Goal: Communication & Community: Connect with others

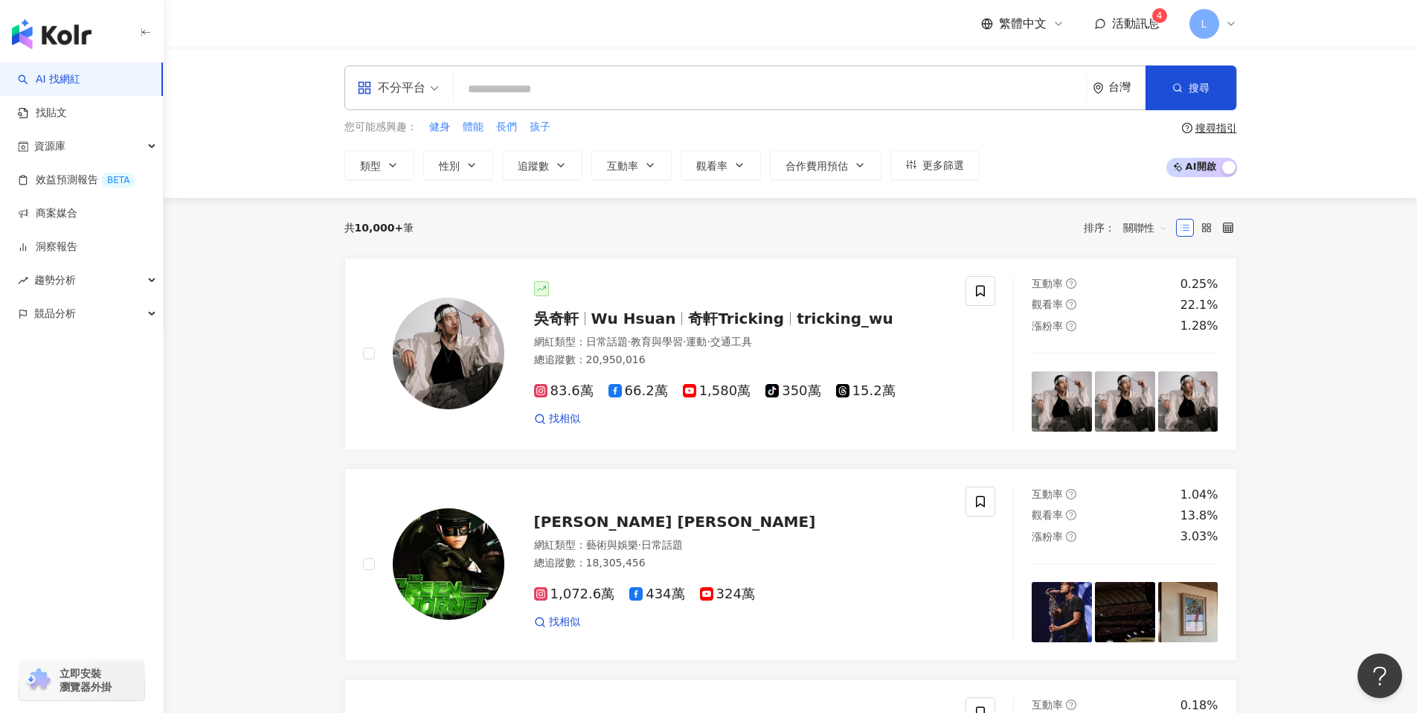
click at [1279, 77] on div "不分平台 台灣 搜尋 您可能感興趣： 健身 體能 長們 孩子 類型 性別 追蹤數 互動率 觀看率 合作費用預估 更多篩選 搜尋指引 AI 開啟 AI 關閉" at bounding box center [790, 123] width 1253 height 150
click at [77, 214] on link "商案媒合" at bounding box center [48, 213] width 60 height 15
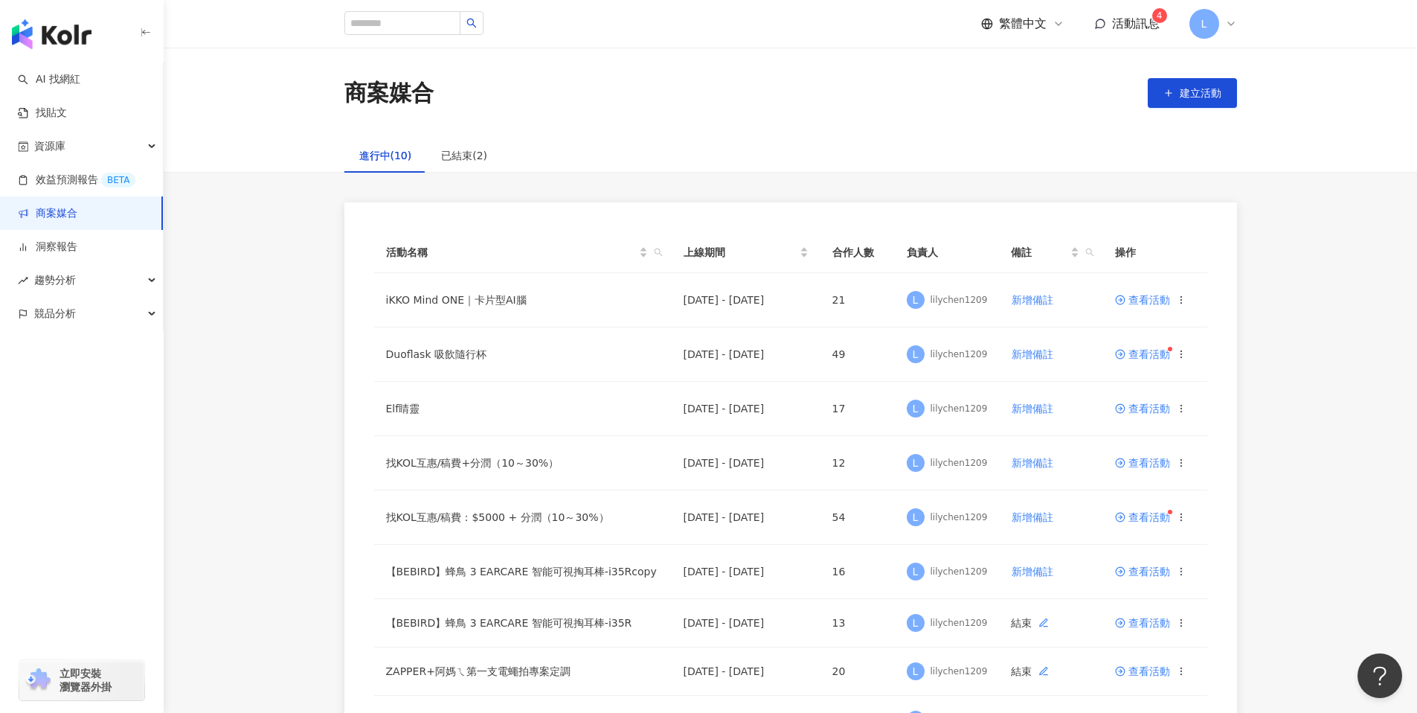
click at [1259, 347] on div "活動名稱 上線期間 合作人數 負責人 備註 操作 iKKO Mind ONE｜卡片型AI腦 2025/9/19 - 2025/12/31 21 L lilyc…" at bounding box center [791, 532] width 952 height 661
click at [1156, 308] on td "查看活動" at bounding box center [1155, 300] width 104 height 54
click at [1147, 303] on span "查看活動" at bounding box center [1142, 300] width 55 height 10
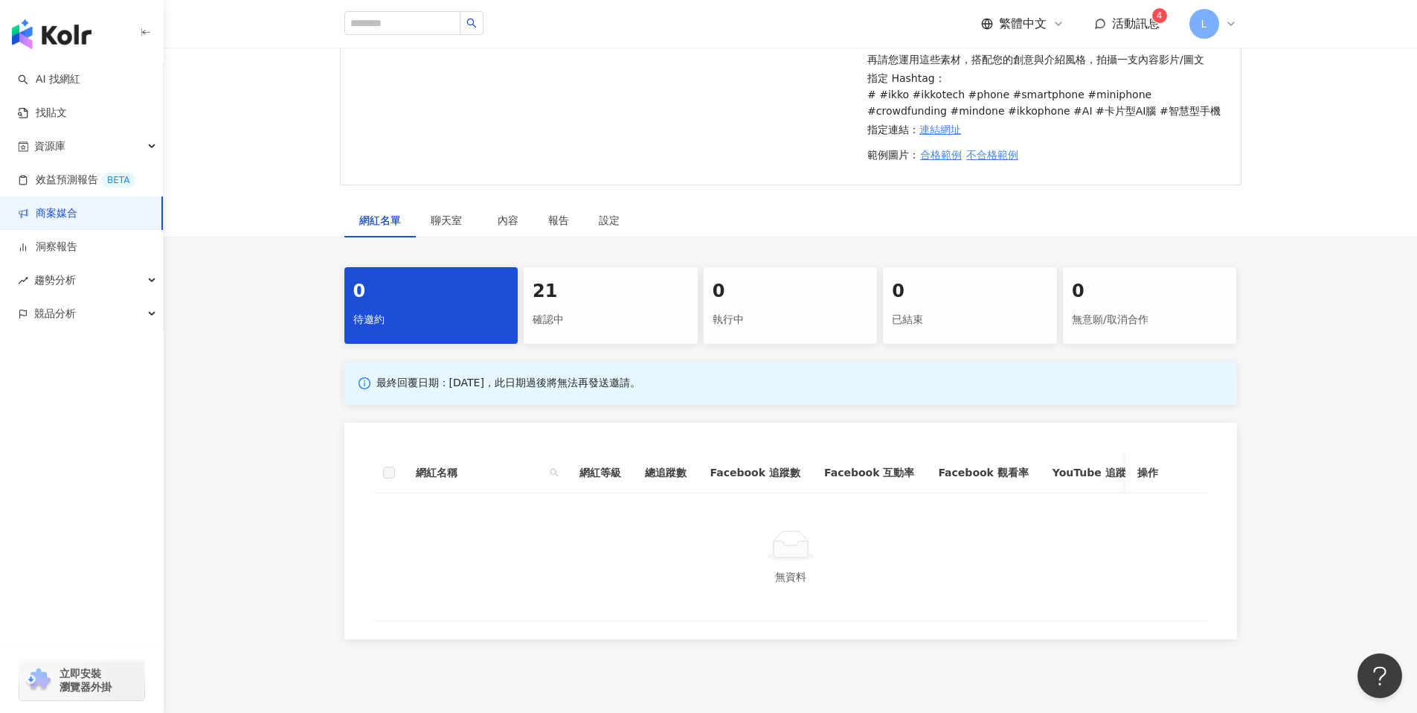
scroll to position [520, 0]
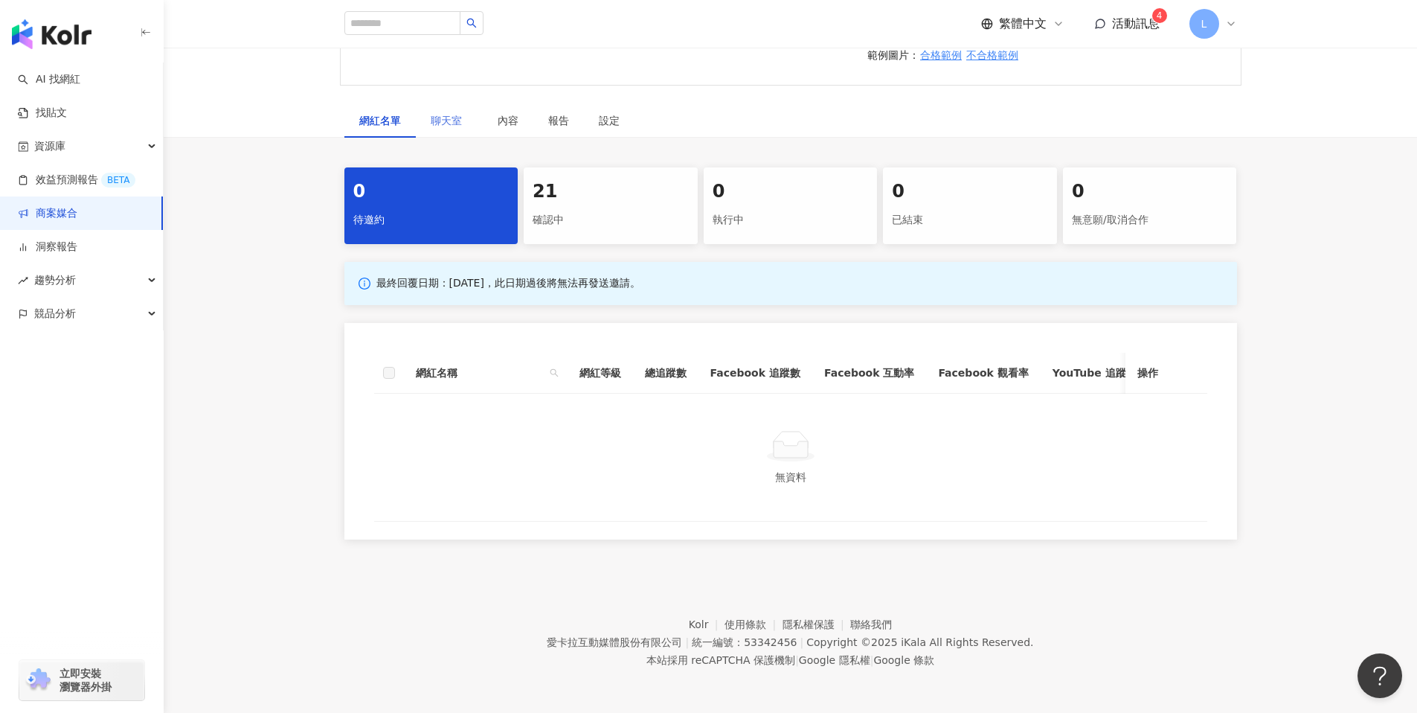
click at [469, 123] on div "聊天室" at bounding box center [449, 120] width 67 height 34
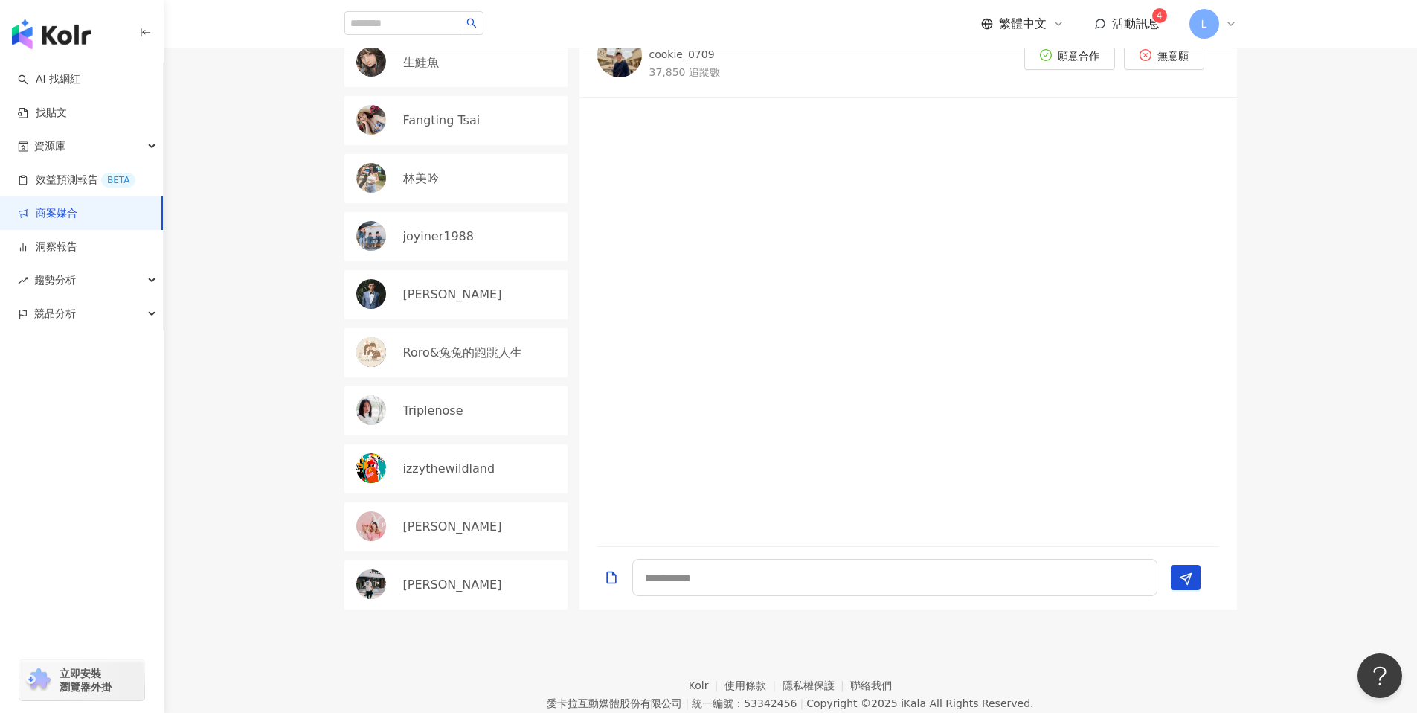
scroll to position [626, 0]
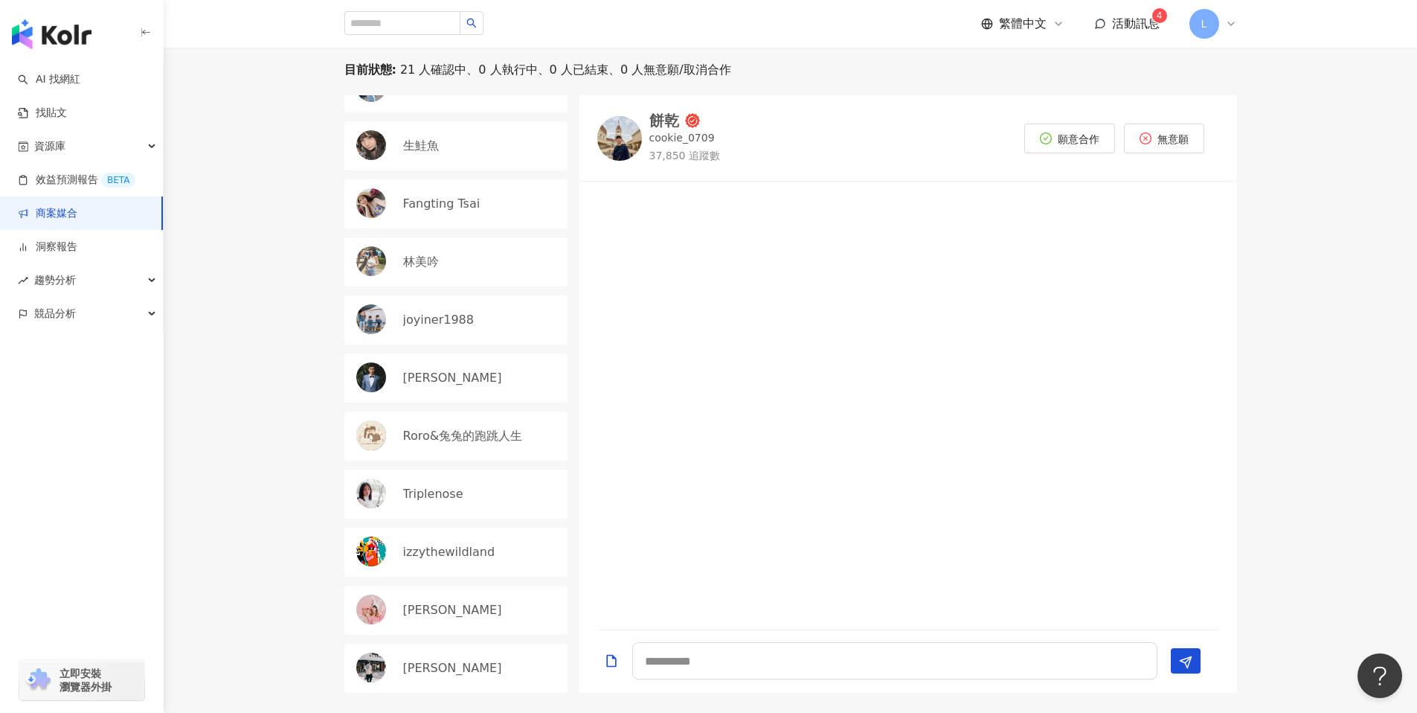
click at [453, 370] on p "Cosmo Lee" at bounding box center [452, 378] width 99 height 16
click at [498, 309] on div "joyiner1988" at bounding box center [455, 319] width 223 height 49
click at [493, 257] on div "林美吟" at bounding box center [481, 262] width 156 height 16
click at [492, 194] on div "Fangting Tsai" at bounding box center [455, 203] width 223 height 49
click at [518, 275] on div "林美吟" at bounding box center [455, 261] width 223 height 49
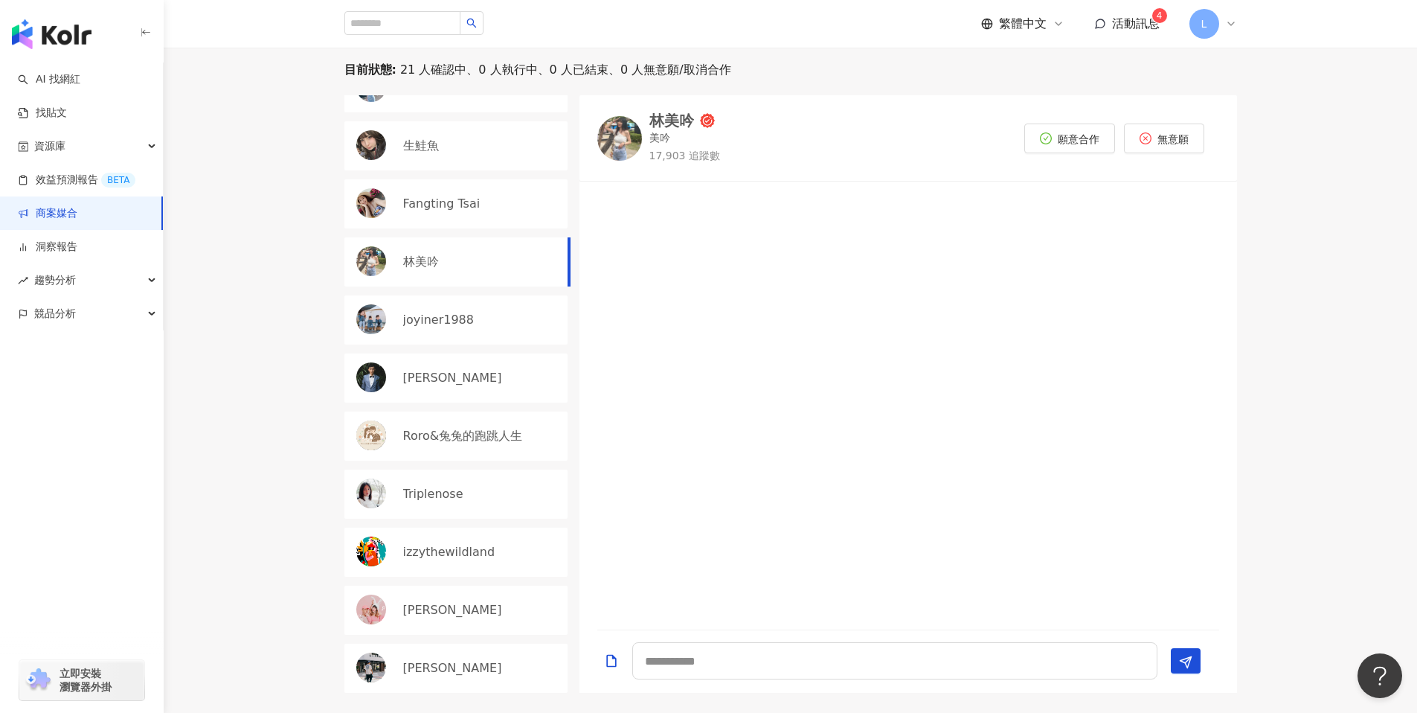
click at [498, 207] on div "Fangting Tsai" at bounding box center [481, 204] width 156 height 16
click at [501, 143] on div "生鮭魚" at bounding box center [481, 146] width 156 height 16
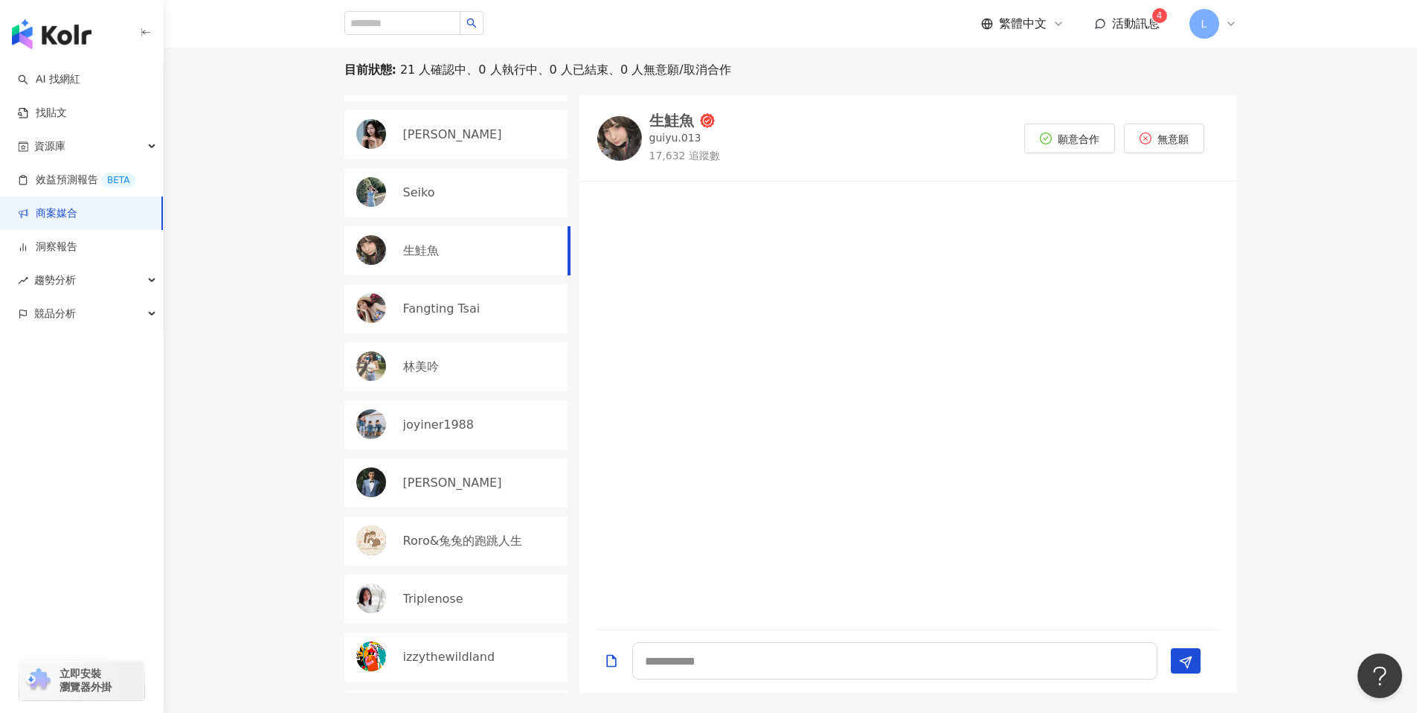
scroll to position [496, 0]
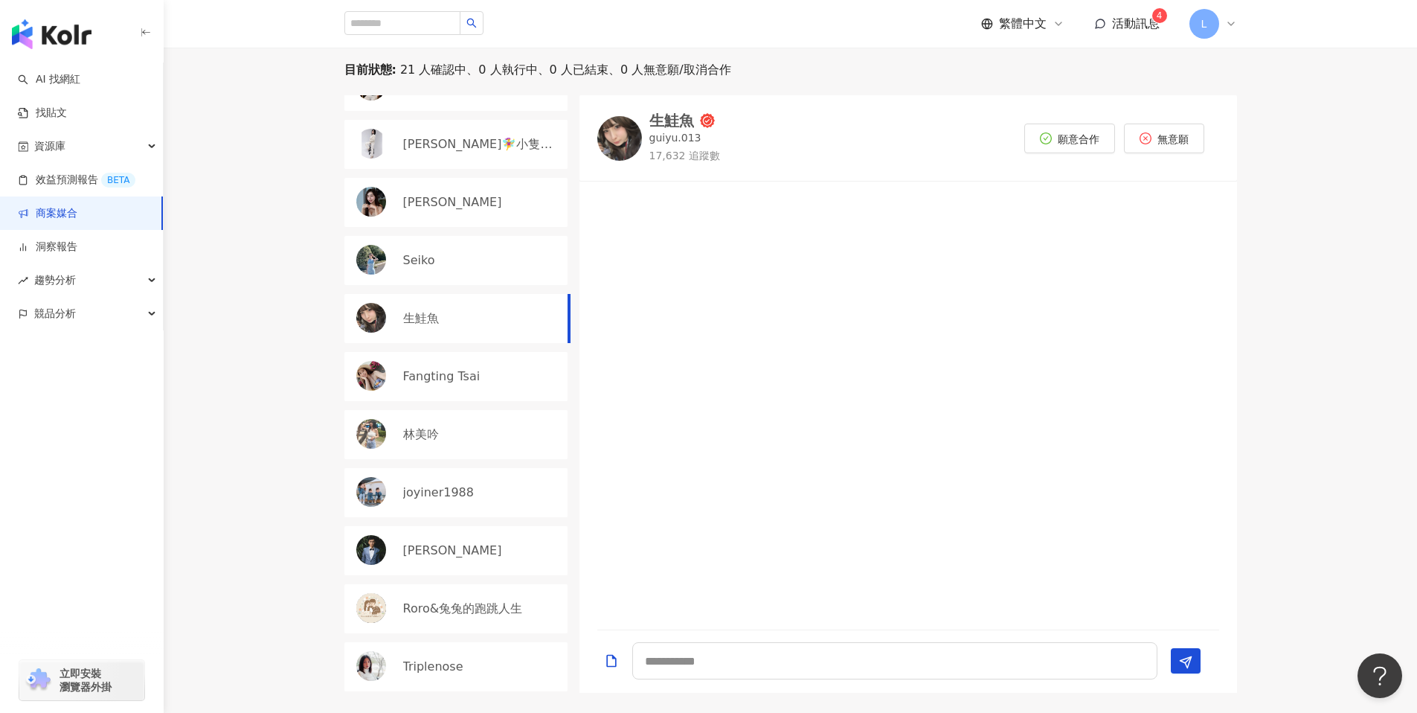
click at [506, 212] on div "米雪 Michelle" at bounding box center [455, 202] width 223 height 49
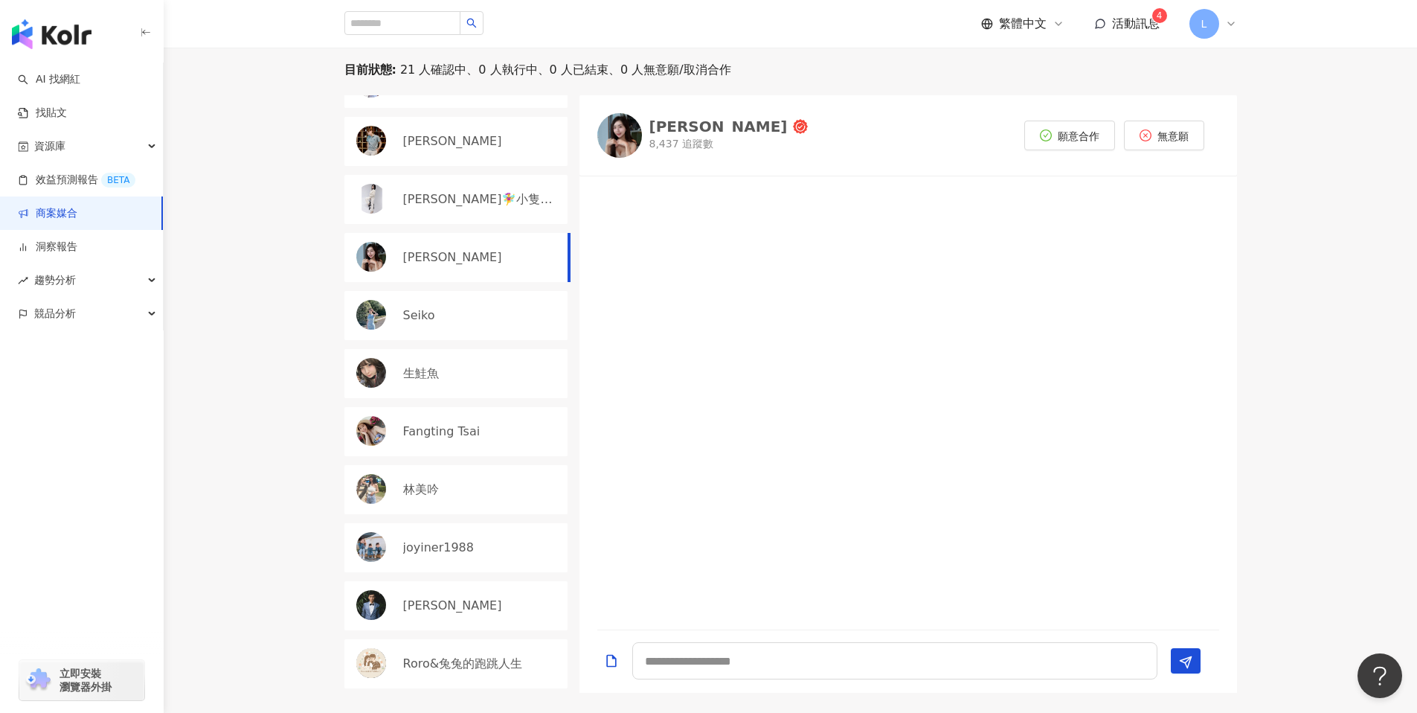
scroll to position [417, 0]
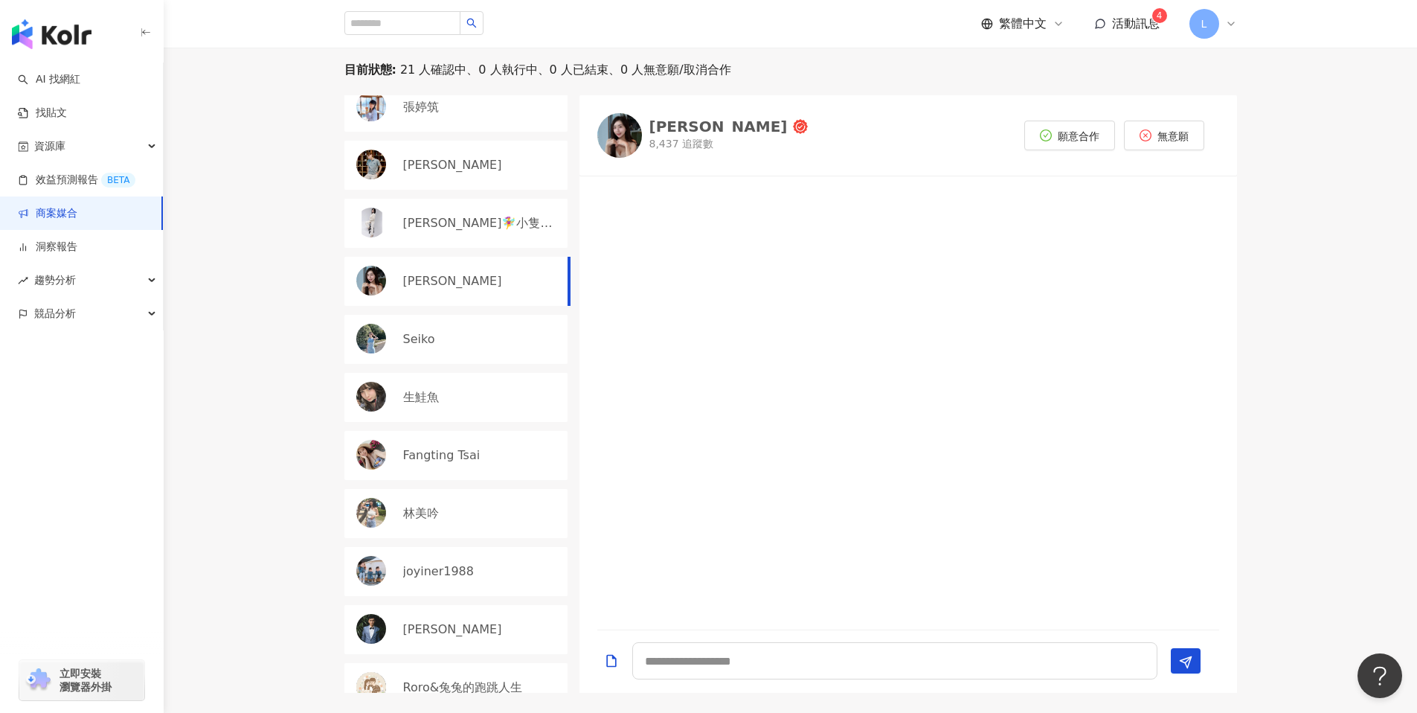
click at [501, 174] on div "[PERSON_NAME]" at bounding box center [455, 165] width 223 height 49
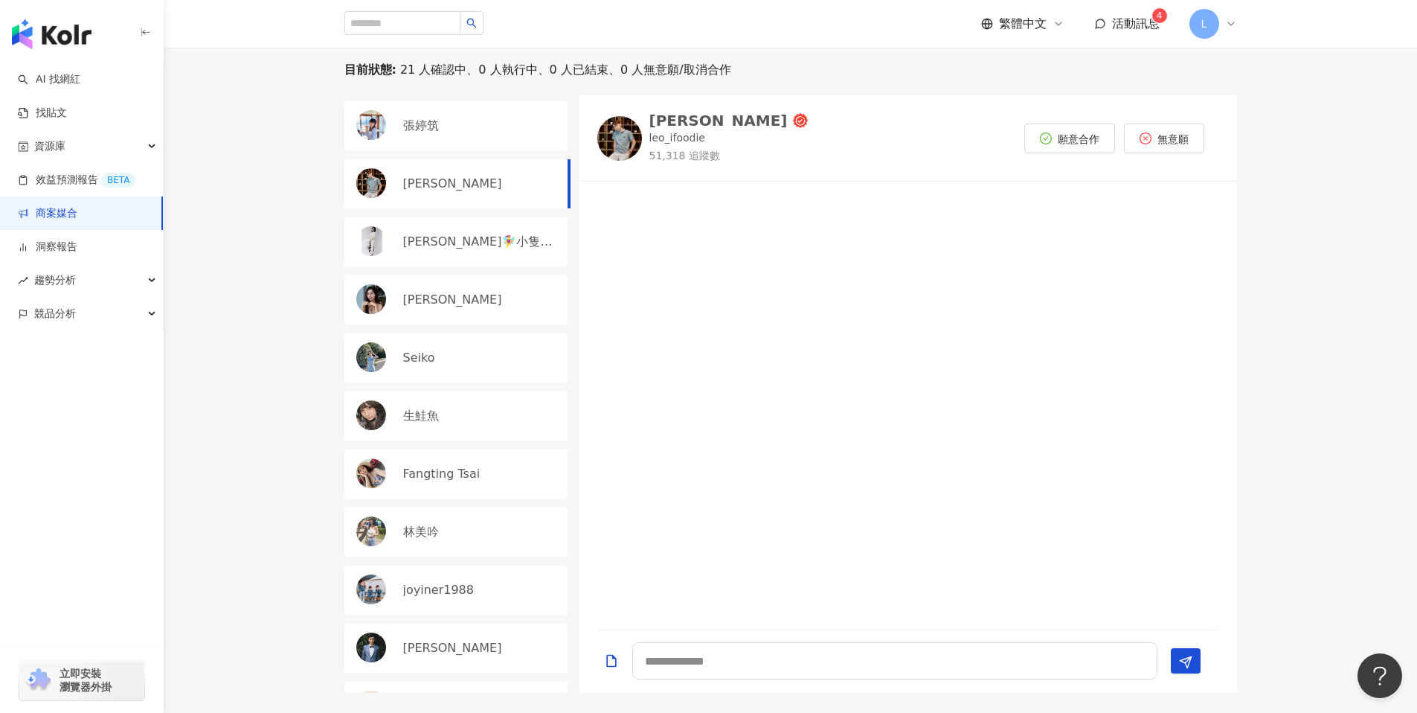
scroll to position [393, 0]
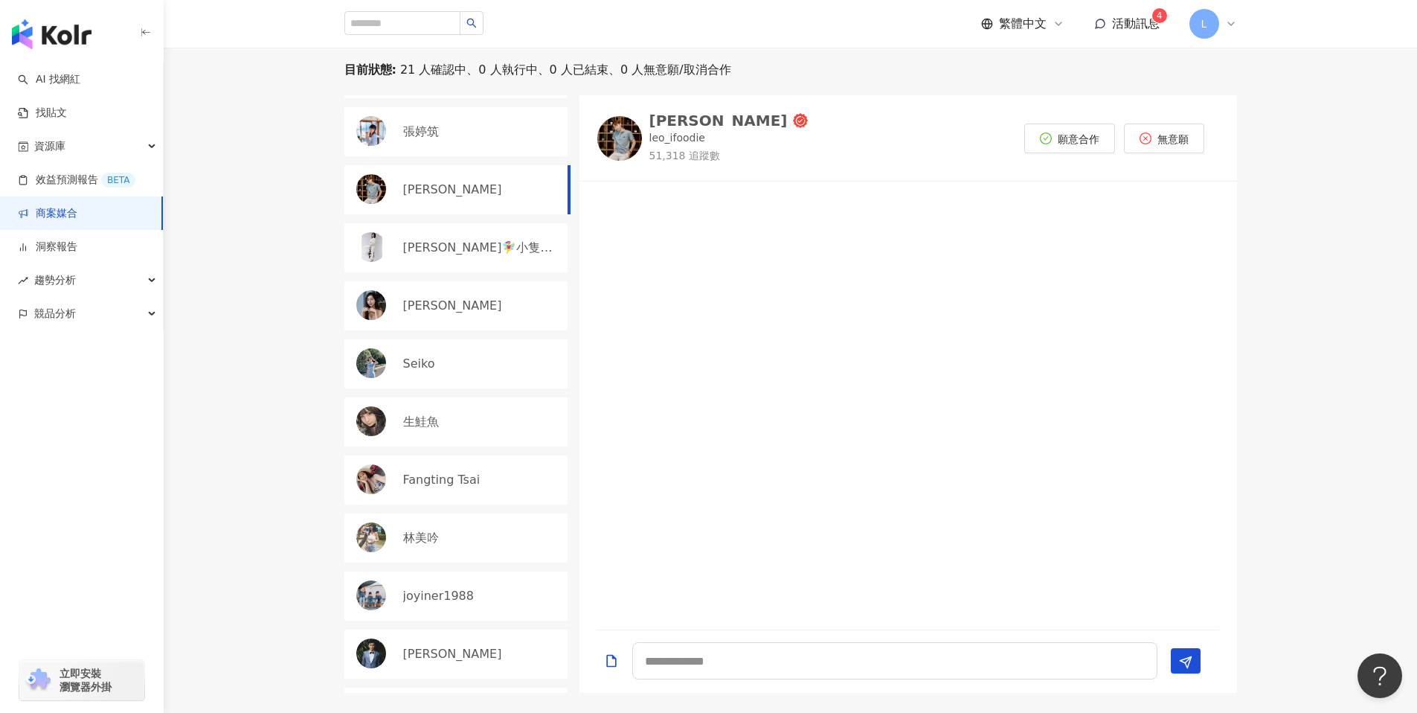
click at [634, 138] on img at bounding box center [619, 138] width 45 height 45
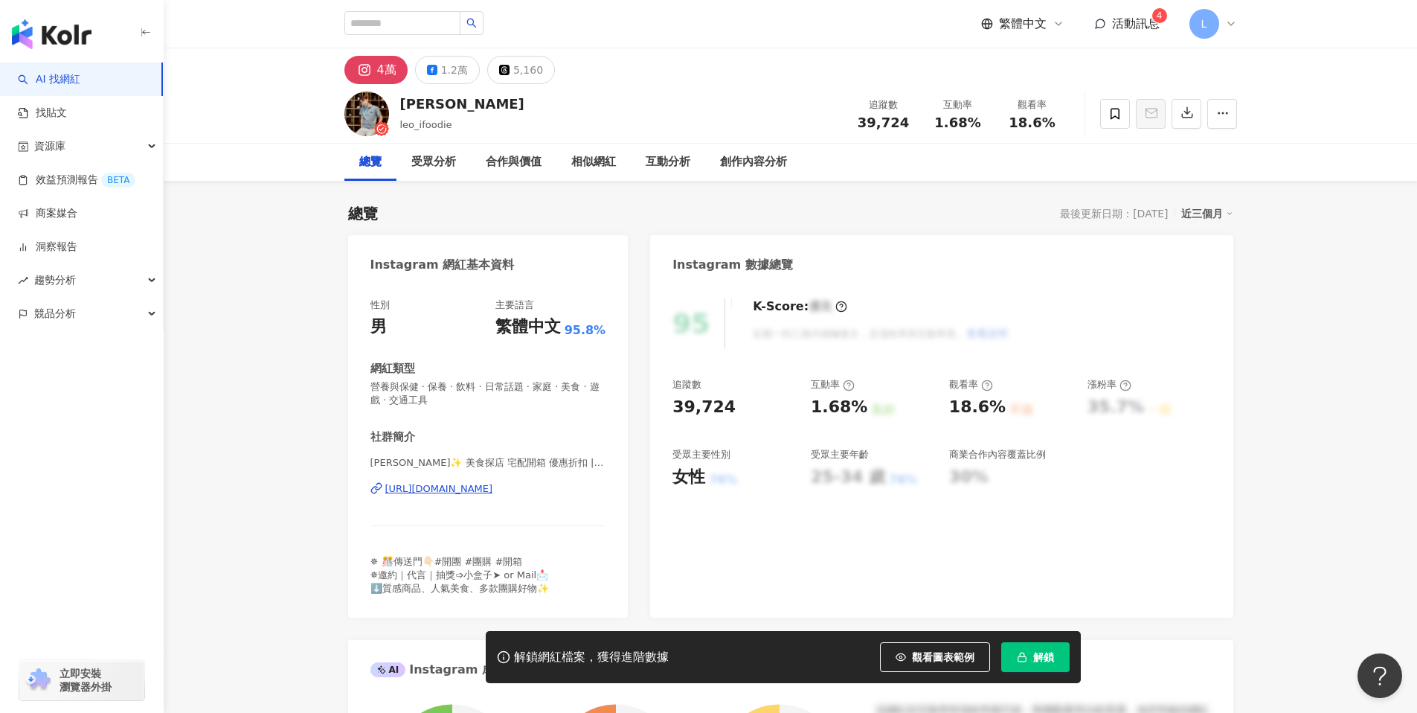
click at [490, 488] on div "[URL][DOMAIN_NAME]" at bounding box center [439, 488] width 108 height 13
